Goal: Task Accomplishment & Management: Manage account settings

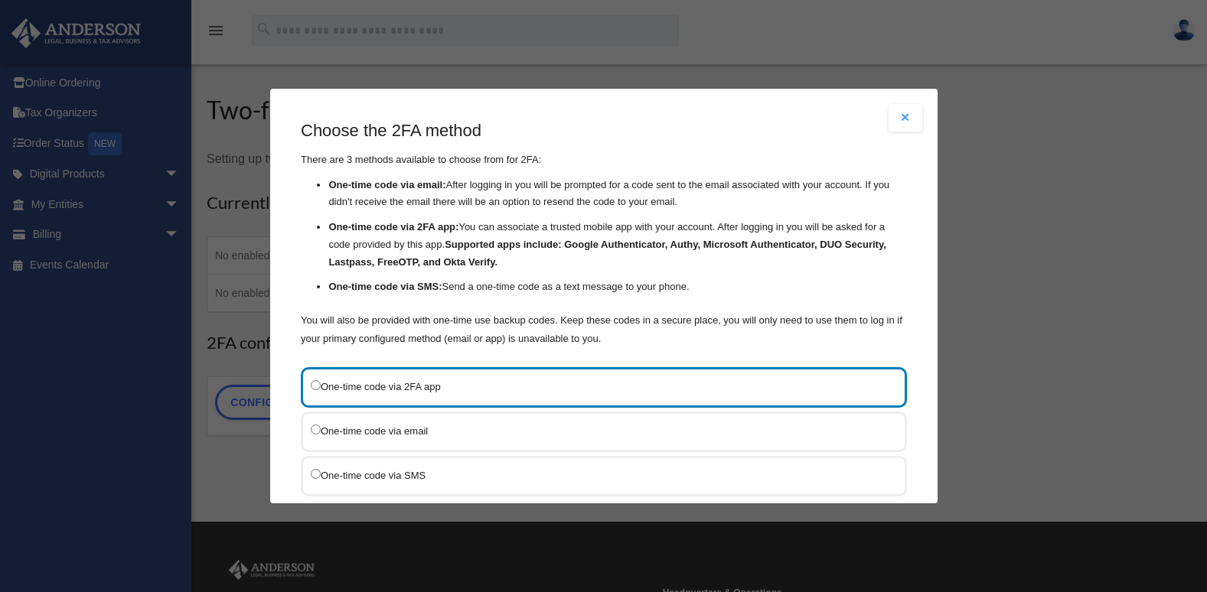
click at [326, 432] on label "One-time code via email" at bounding box center [596, 431] width 571 height 19
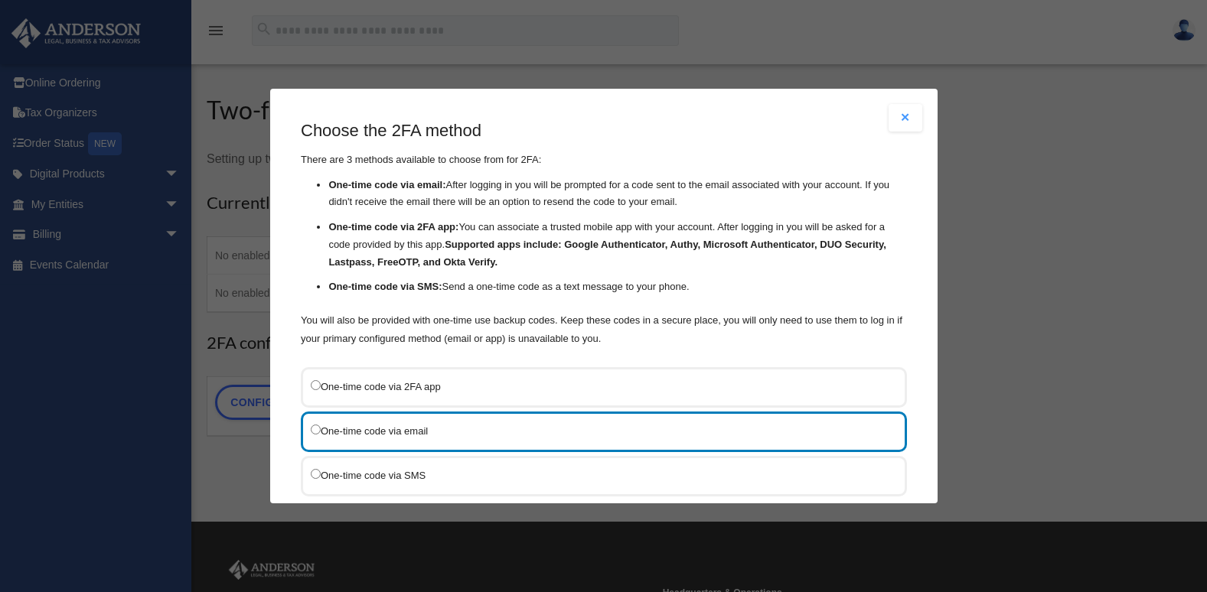
scroll to position [98, 0]
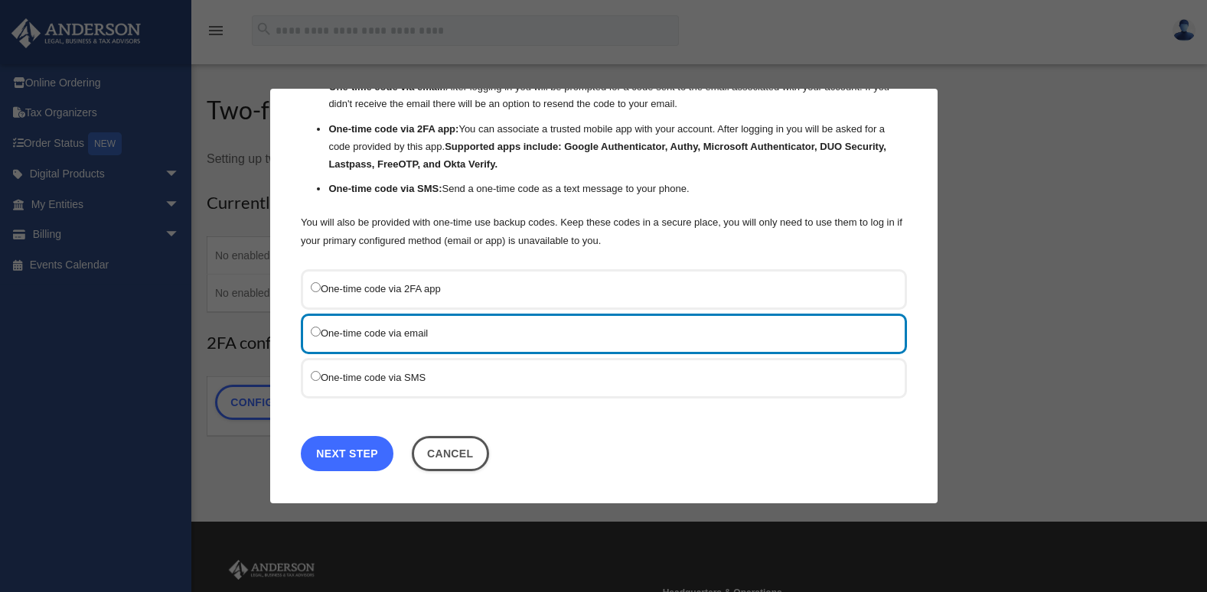
click at [332, 444] on link "Next Step" at bounding box center [347, 453] width 93 height 35
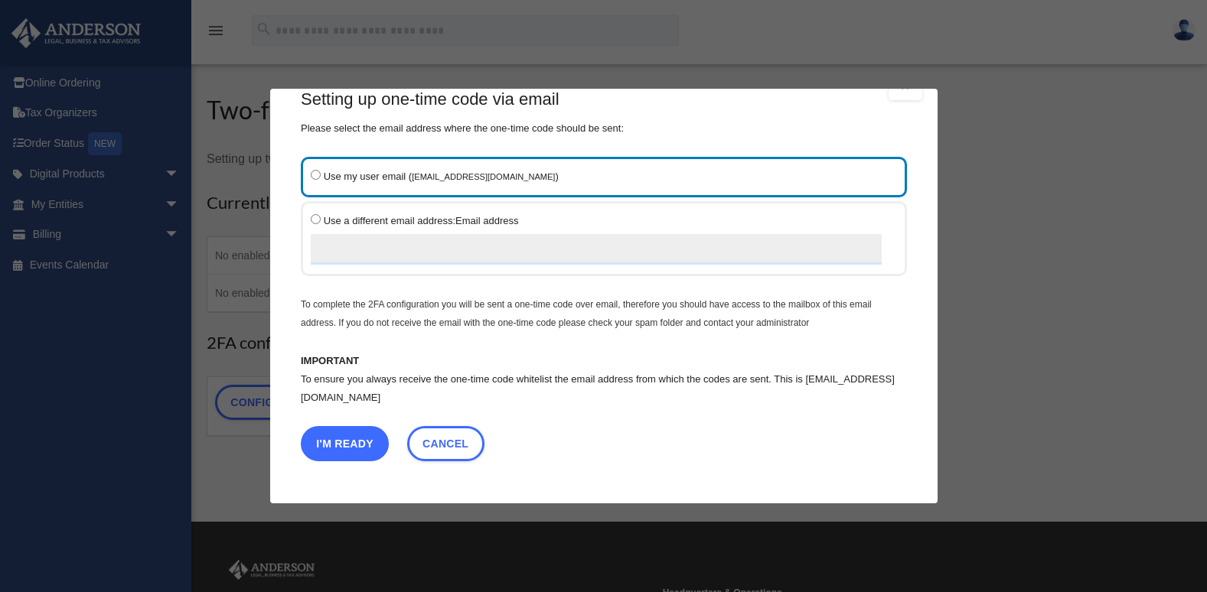
click at [380, 447] on button "I'm Ready" at bounding box center [345, 443] width 88 height 35
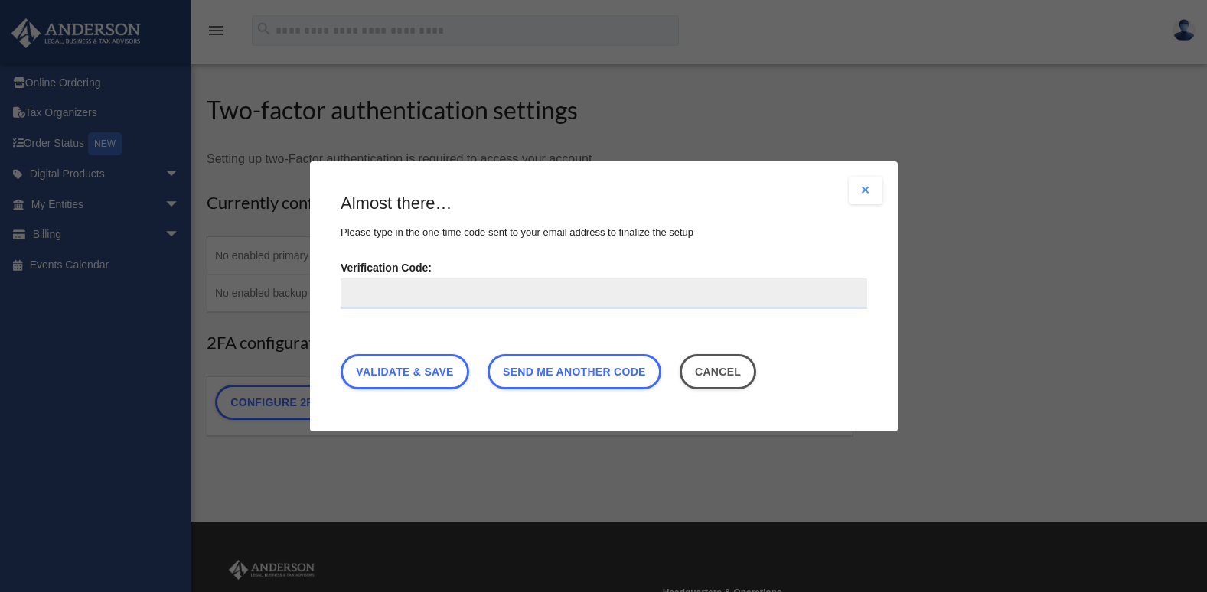
paste input "******"
type input "******"
click at [437, 370] on link "Validate & Save" at bounding box center [405, 371] width 129 height 35
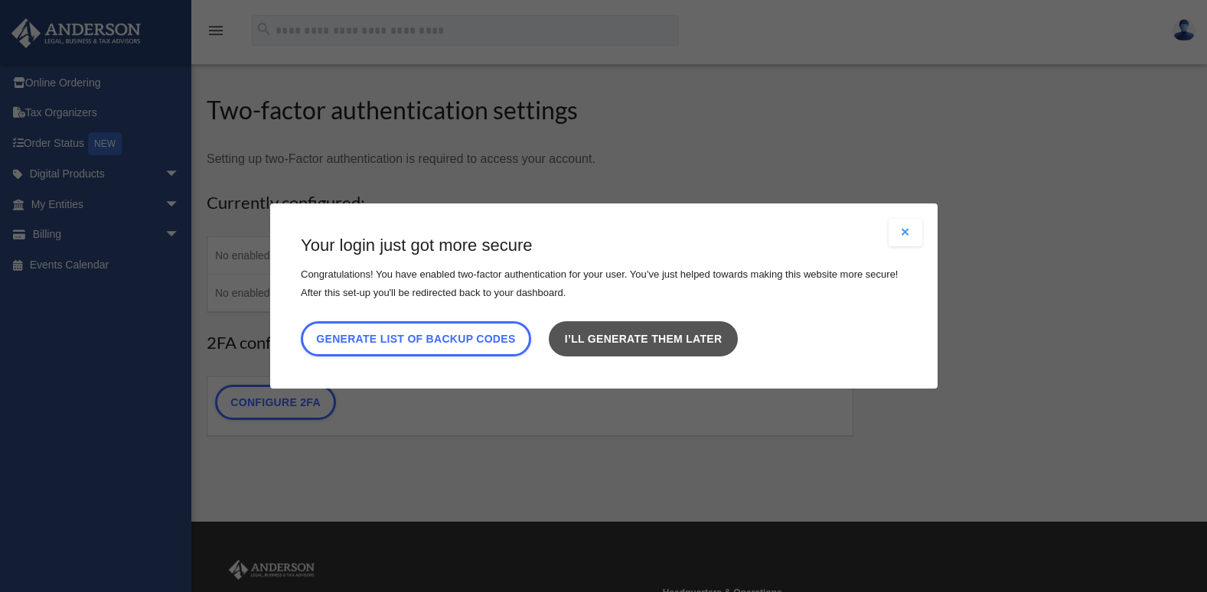
click at [634, 351] on link "I’ll generate them later" at bounding box center [643, 338] width 188 height 35
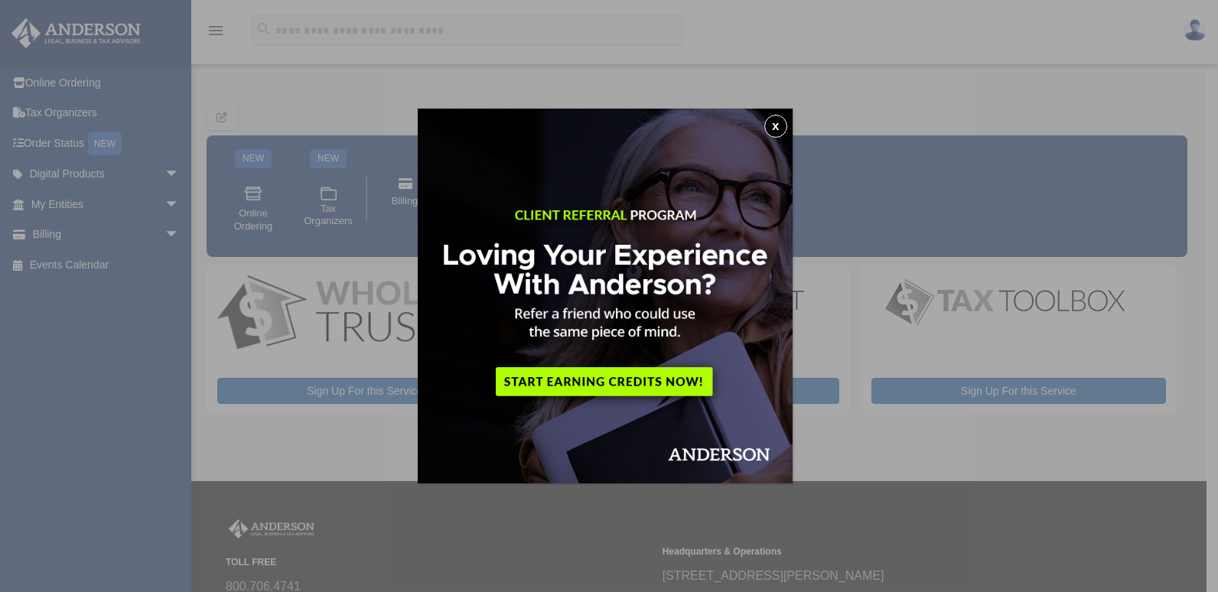
click at [781, 126] on button "x" at bounding box center [775, 126] width 23 height 23
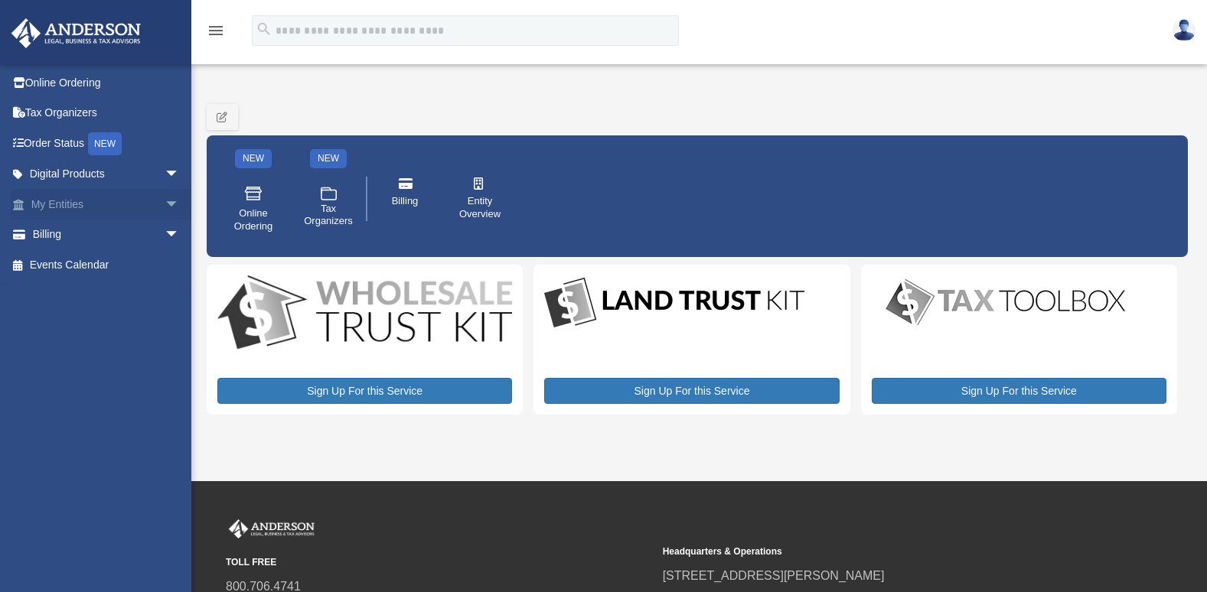
click at [129, 204] on link "My Entities arrow_drop_down" at bounding box center [107, 204] width 192 height 31
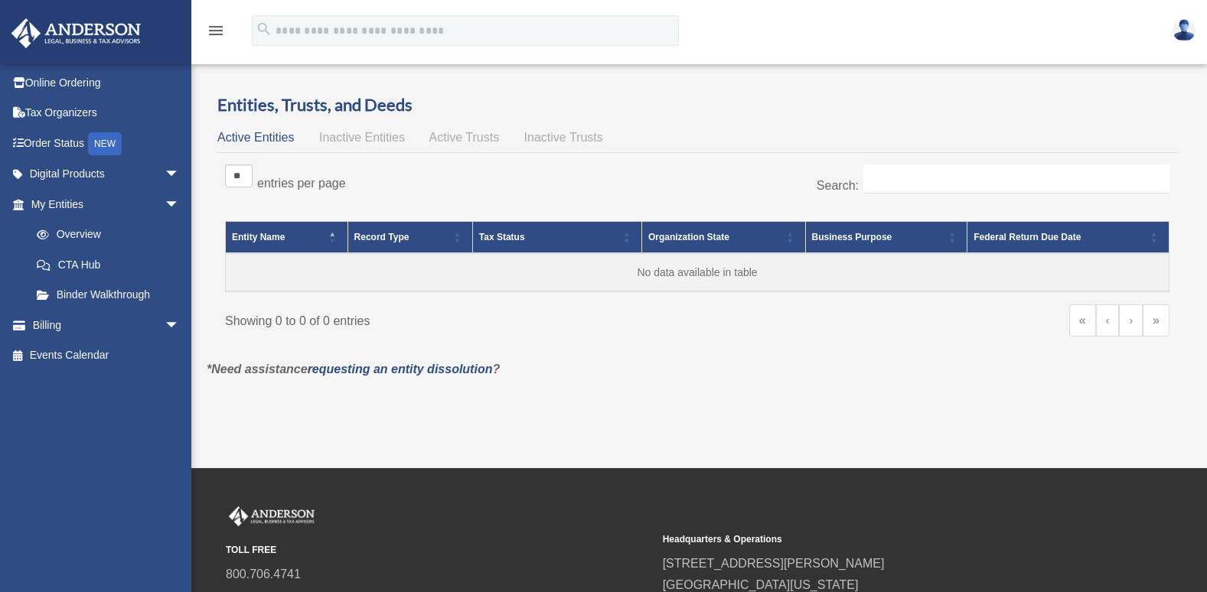
click at [211, 23] on icon "menu" at bounding box center [216, 30] width 18 height 18
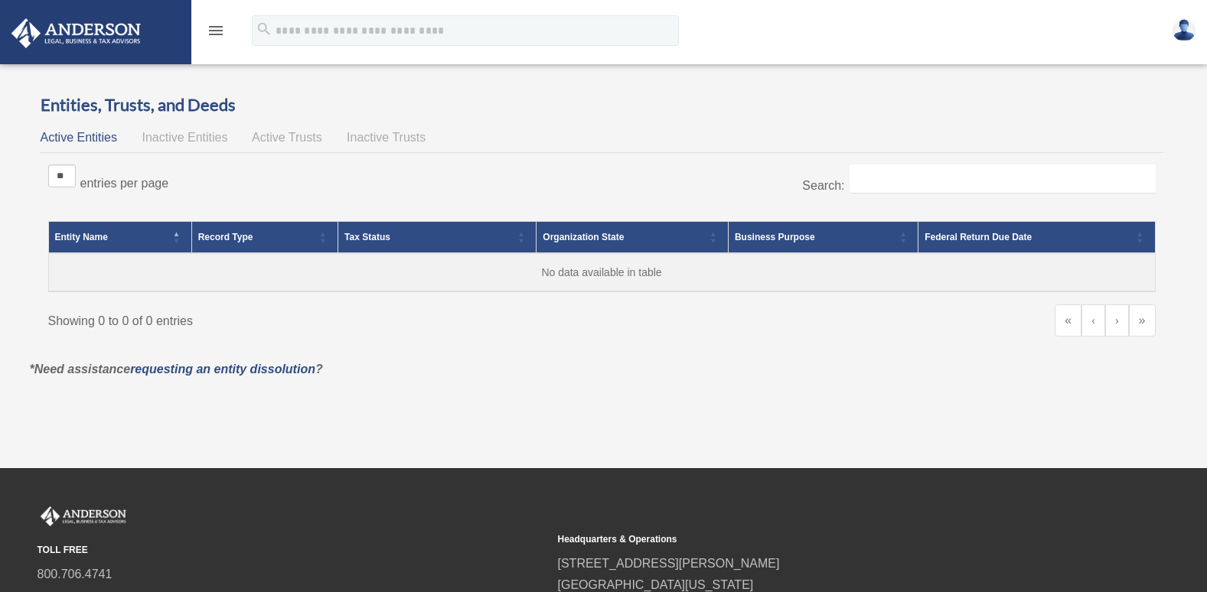
click at [211, 23] on icon "menu" at bounding box center [216, 30] width 18 height 18
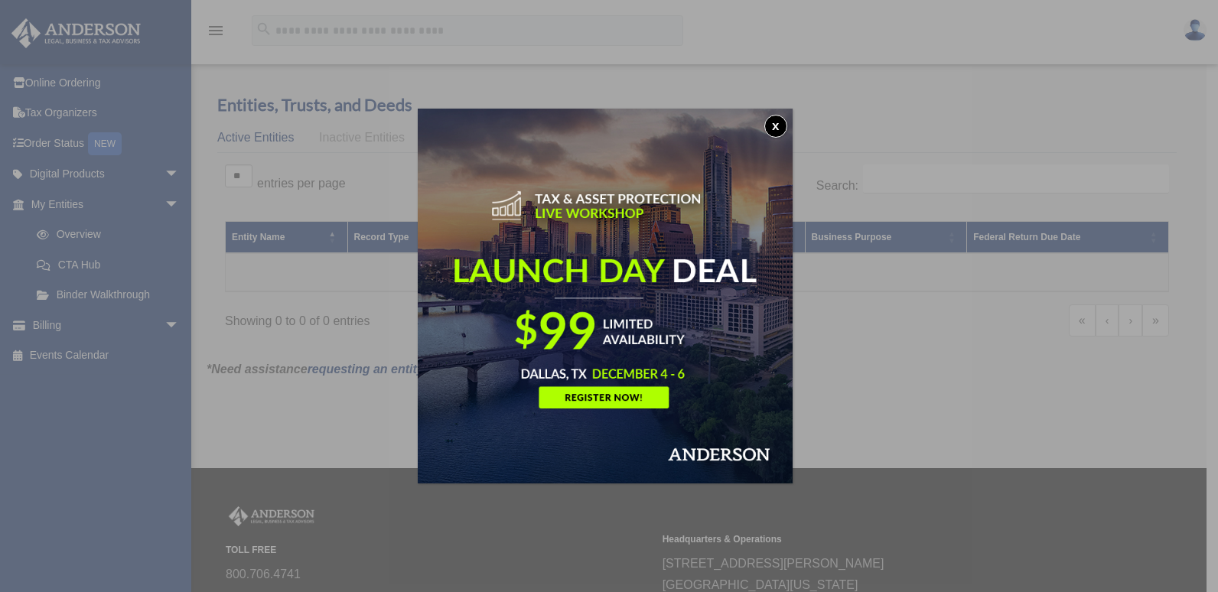
click at [778, 129] on button "x" at bounding box center [775, 126] width 23 height 23
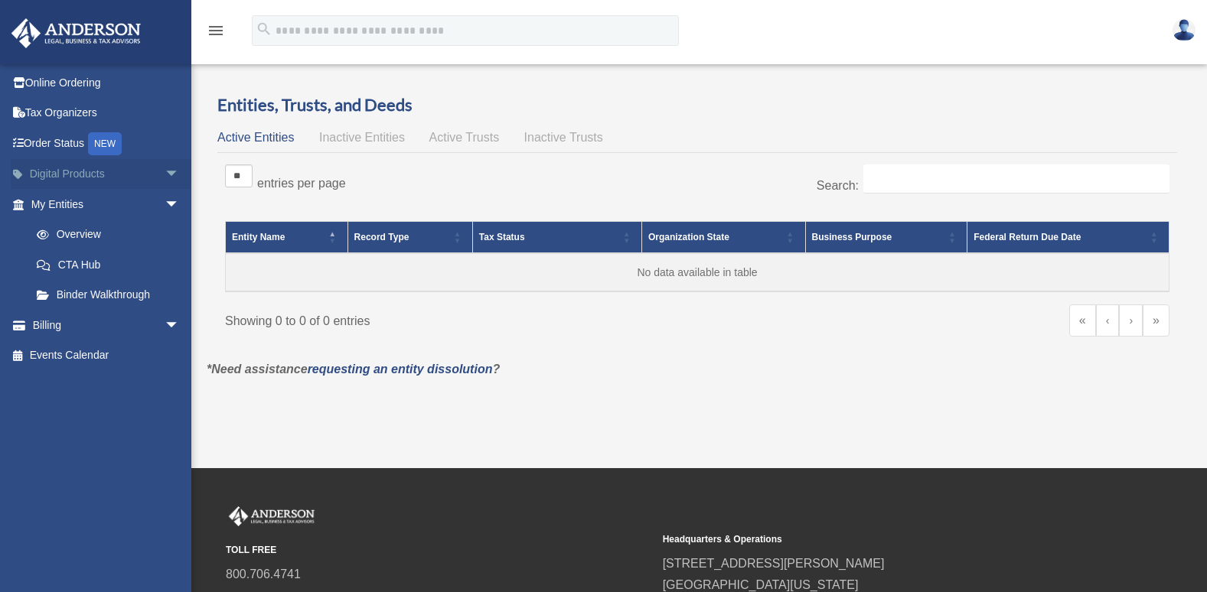
click at [165, 171] on span "arrow_drop_down" at bounding box center [180, 174] width 31 height 31
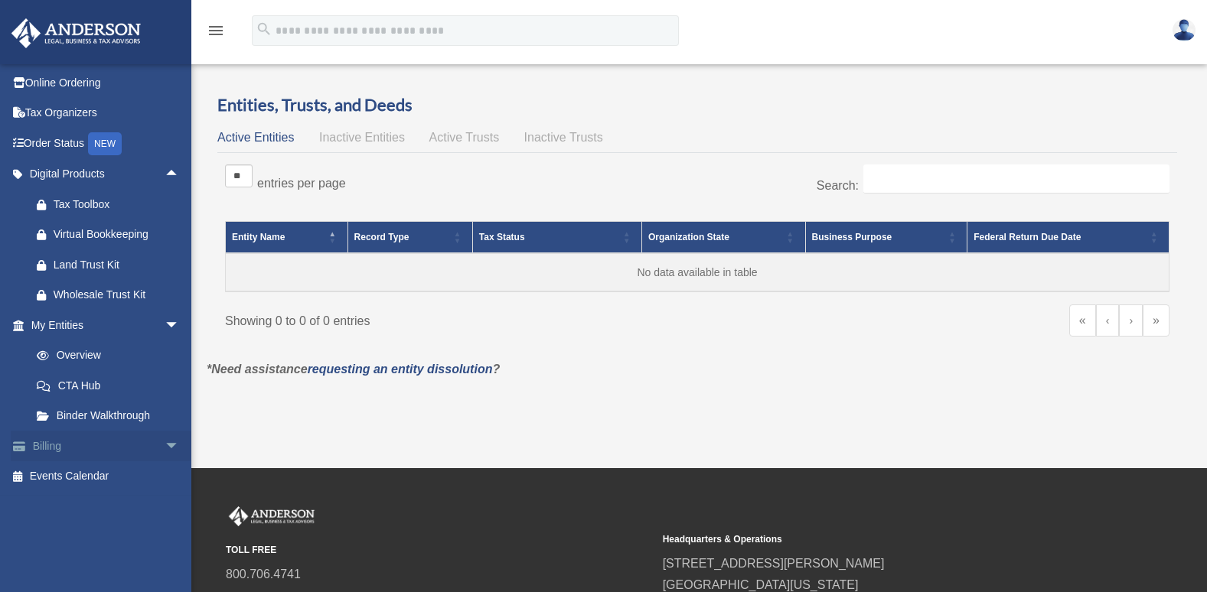
click at [60, 445] on link "Billing arrow_drop_down" at bounding box center [107, 446] width 192 height 31
